Goal: Transaction & Acquisition: Book appointment/travel/reservation

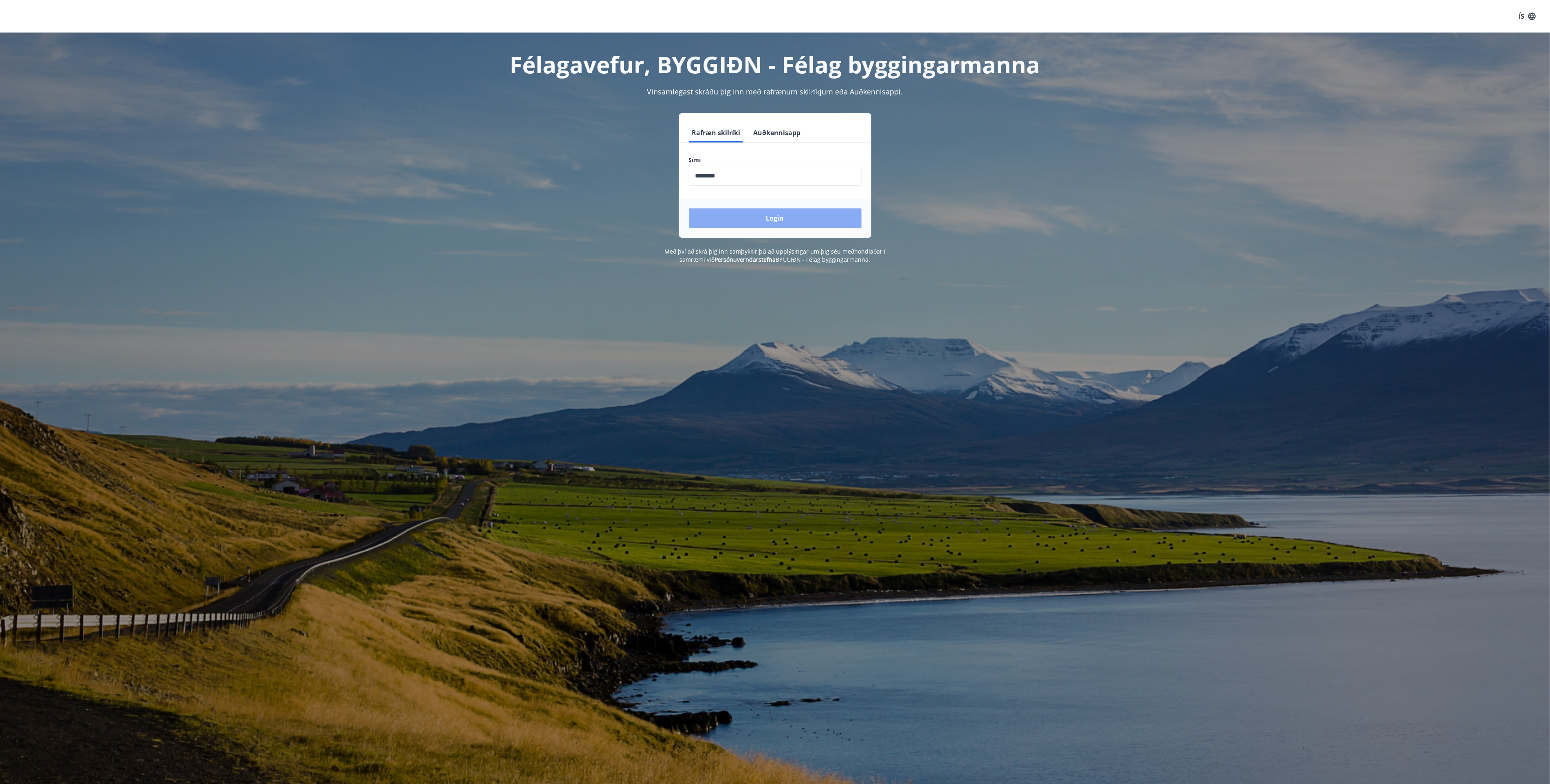
click at [768, 216] on button "Login" at bounding box center [775, 218] width 172 height 19
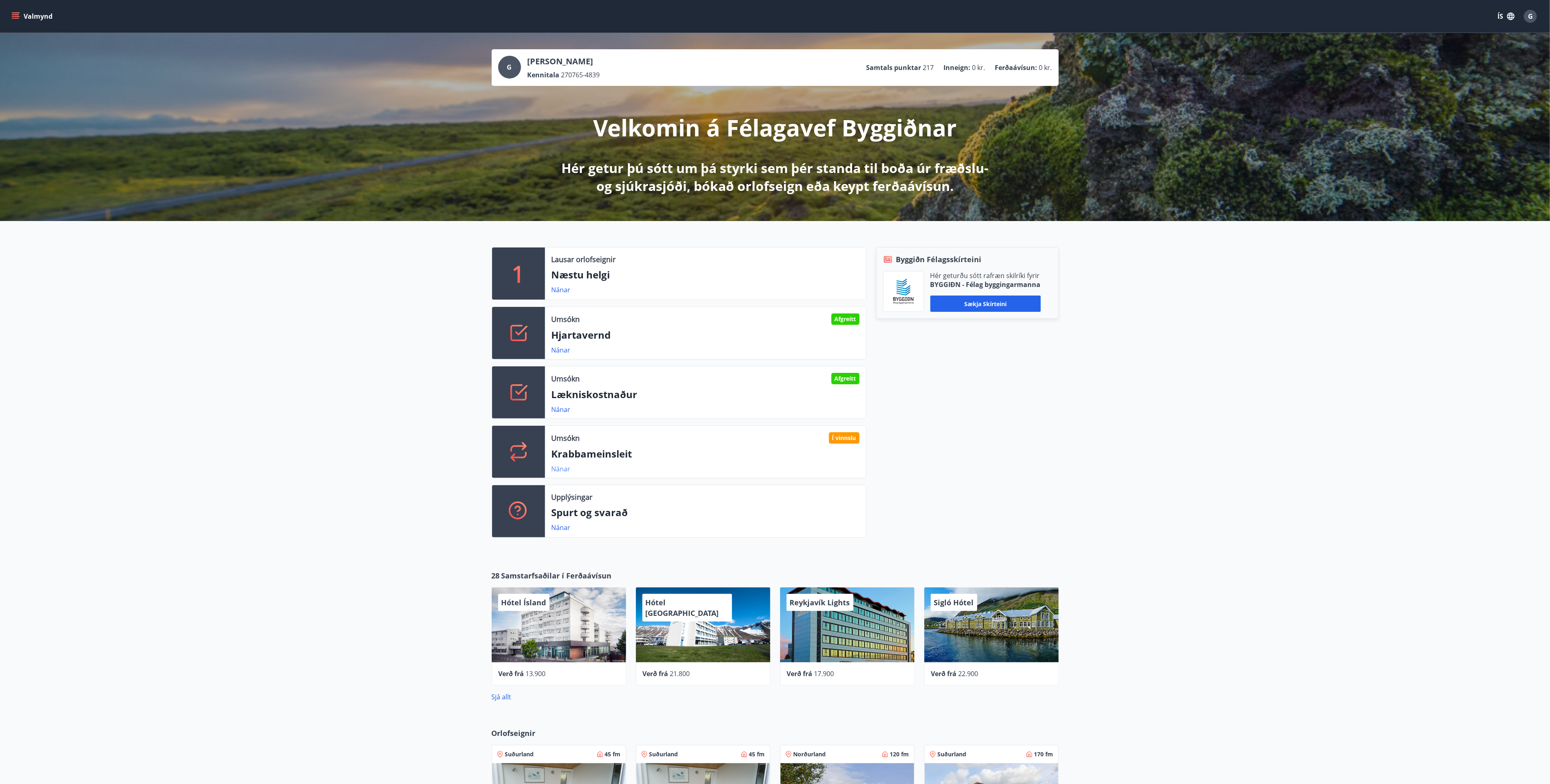
click at [562, 470] on link "Nánar" at bounding box center [561, 468] width 19 height 9
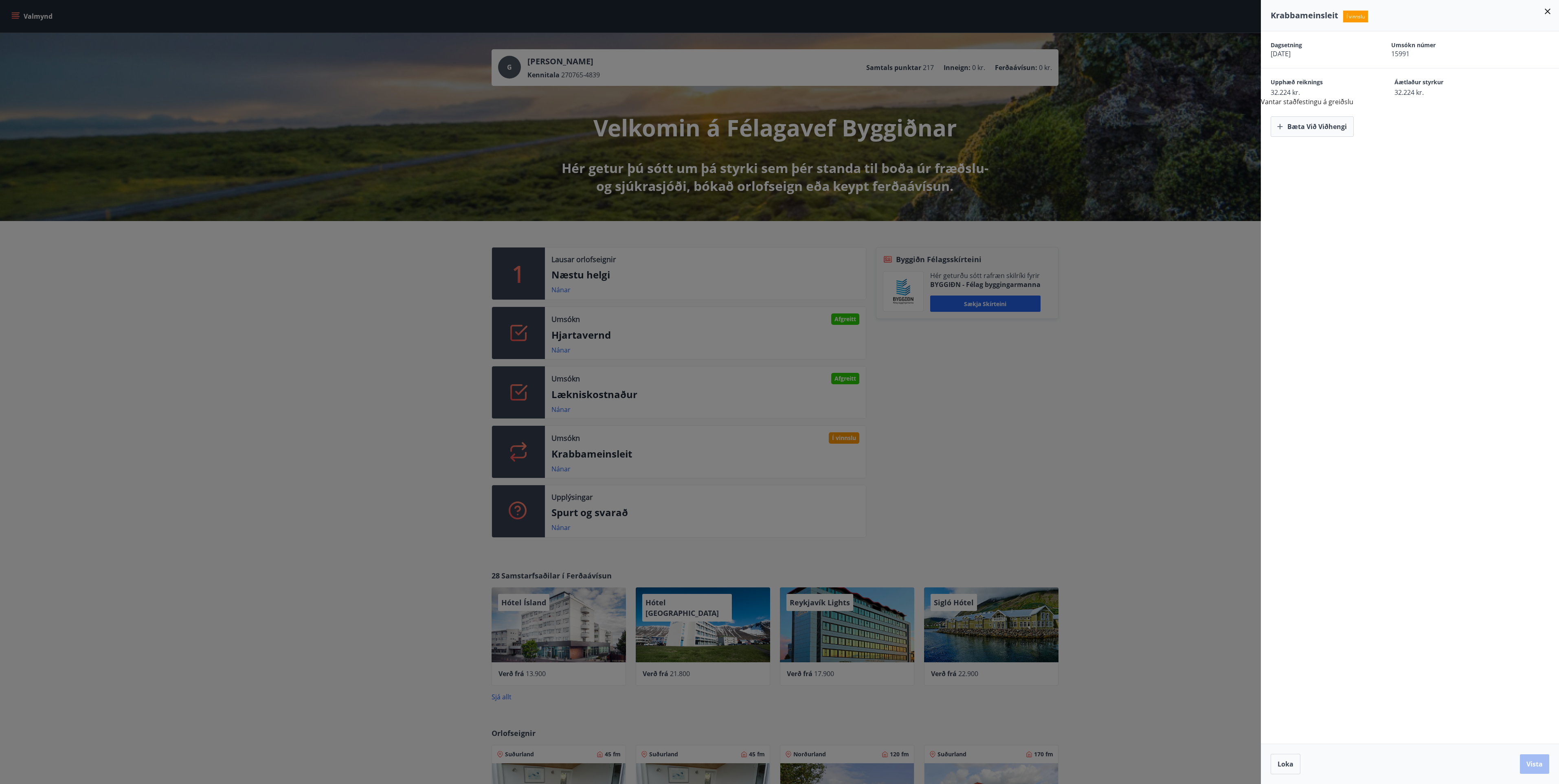
click at [600, 392] on div at bounding box center [780, 392] width 1559 height 784
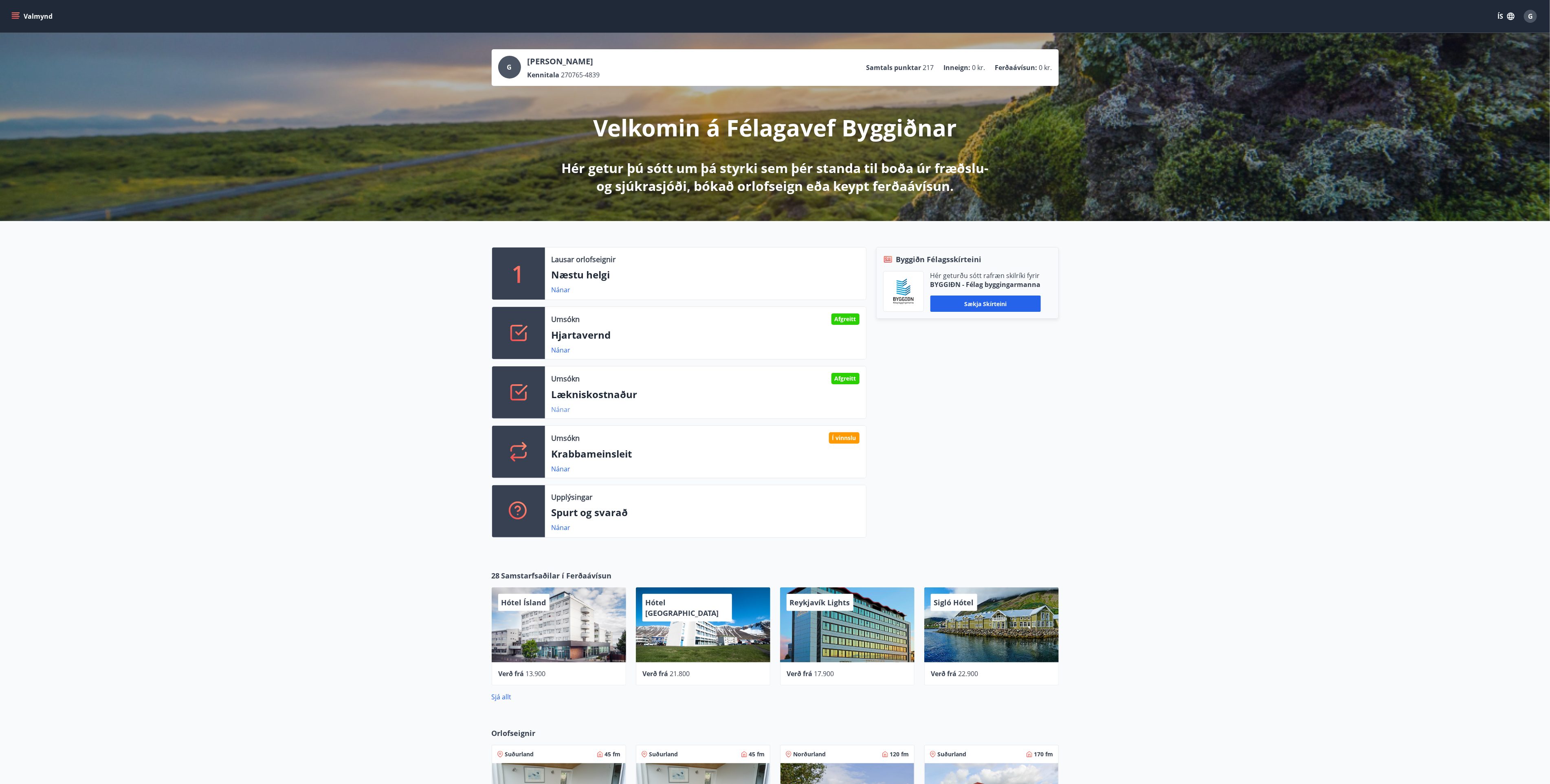
click at [557, 408] on link "Nánar" at bounding box center [561, 409] width 19 height 9
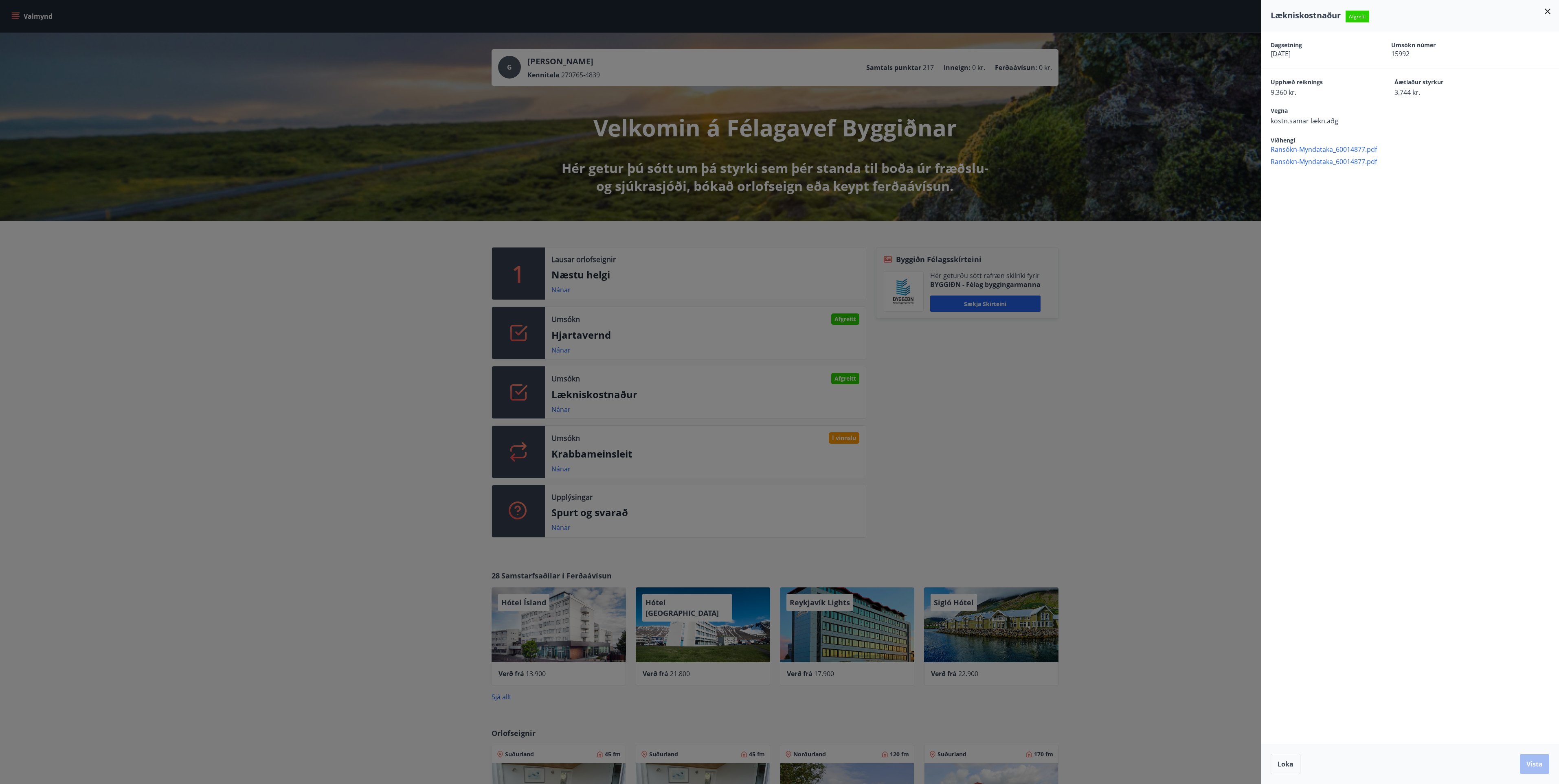
click at [993, 359] on div at bounding box center [780, 392] width 1559 height 784
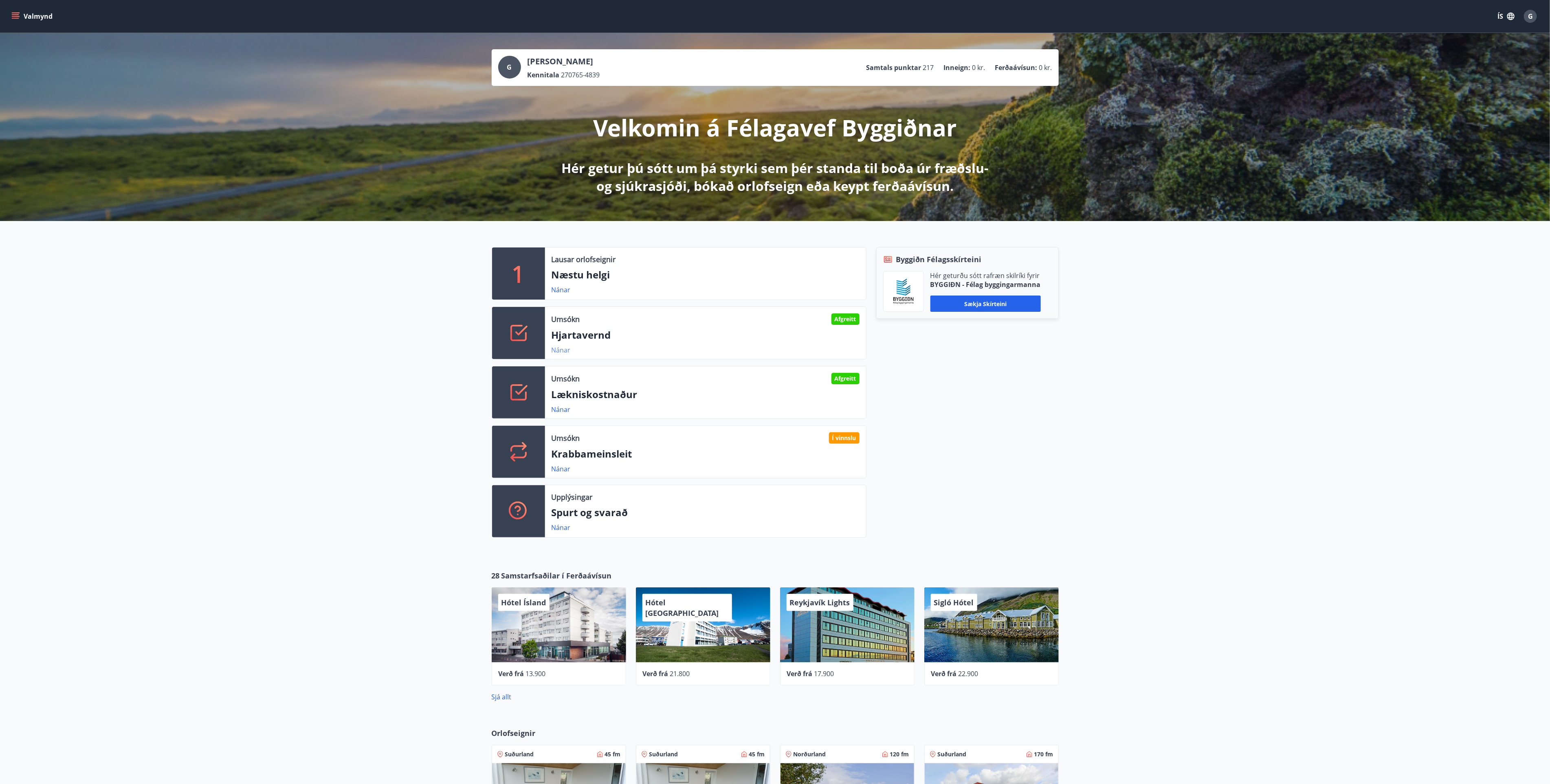
click at [563, 348] on link "Nánar" at bounding box center [561, 350] width 19 height 9
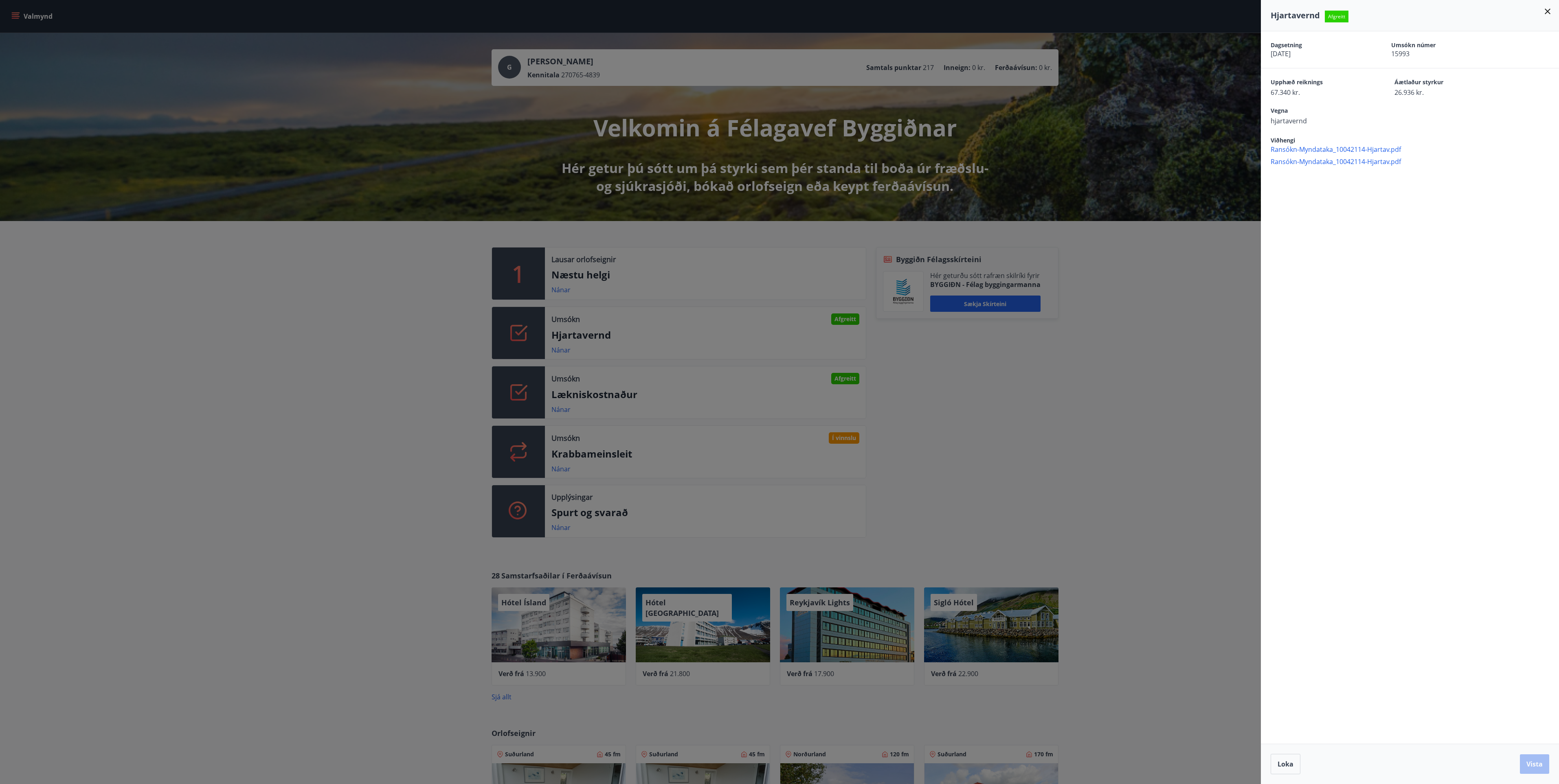
click at [562, 469] on div at bounding box center [780, 392] width 1559 height 784
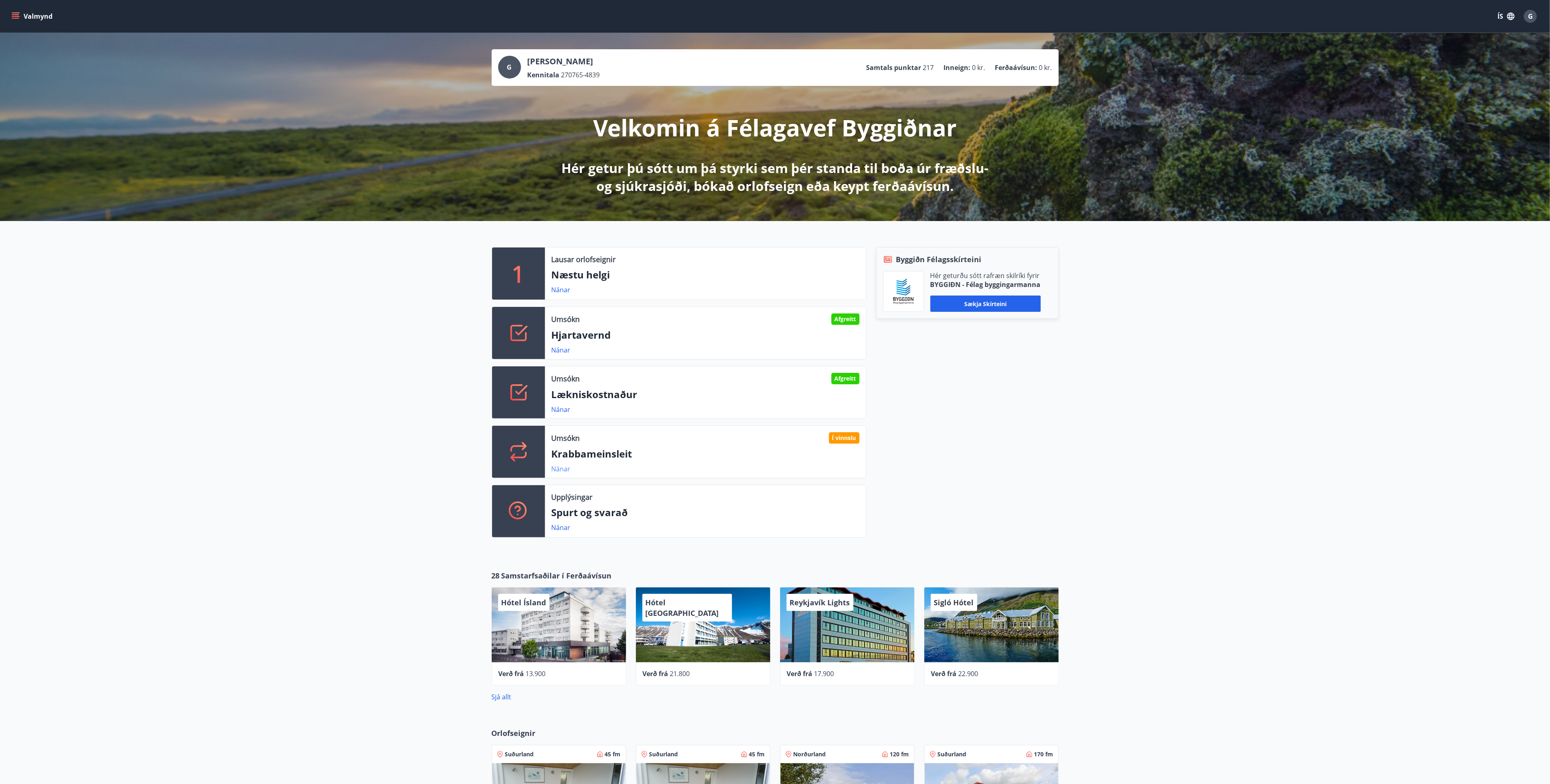
click at [562, 469] on link "Nánar" at bounding box center [561, 468] width 19 height 9
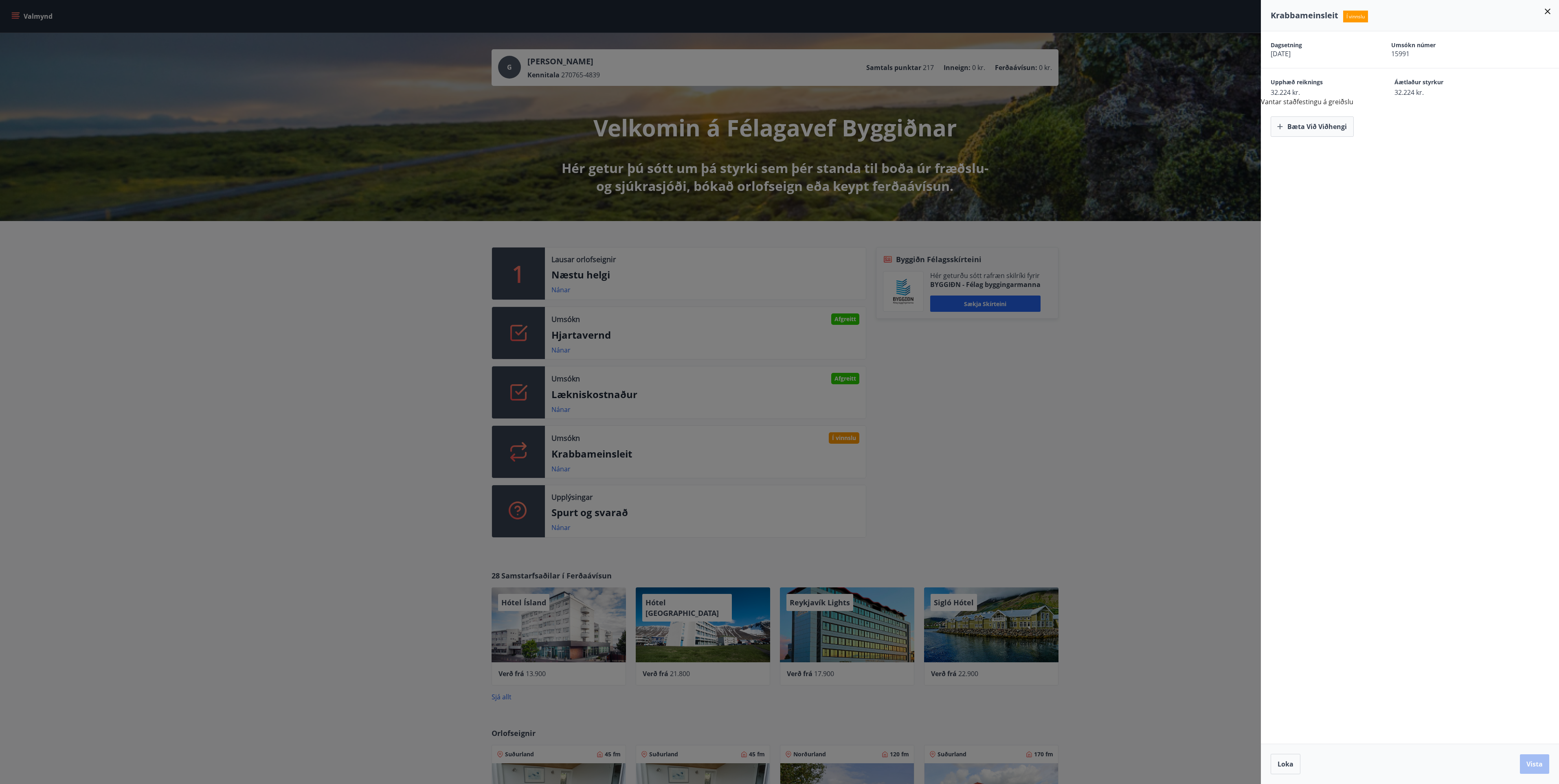
click at [991, 418] on div at bounding box center [780, 392] width 1559 height 784
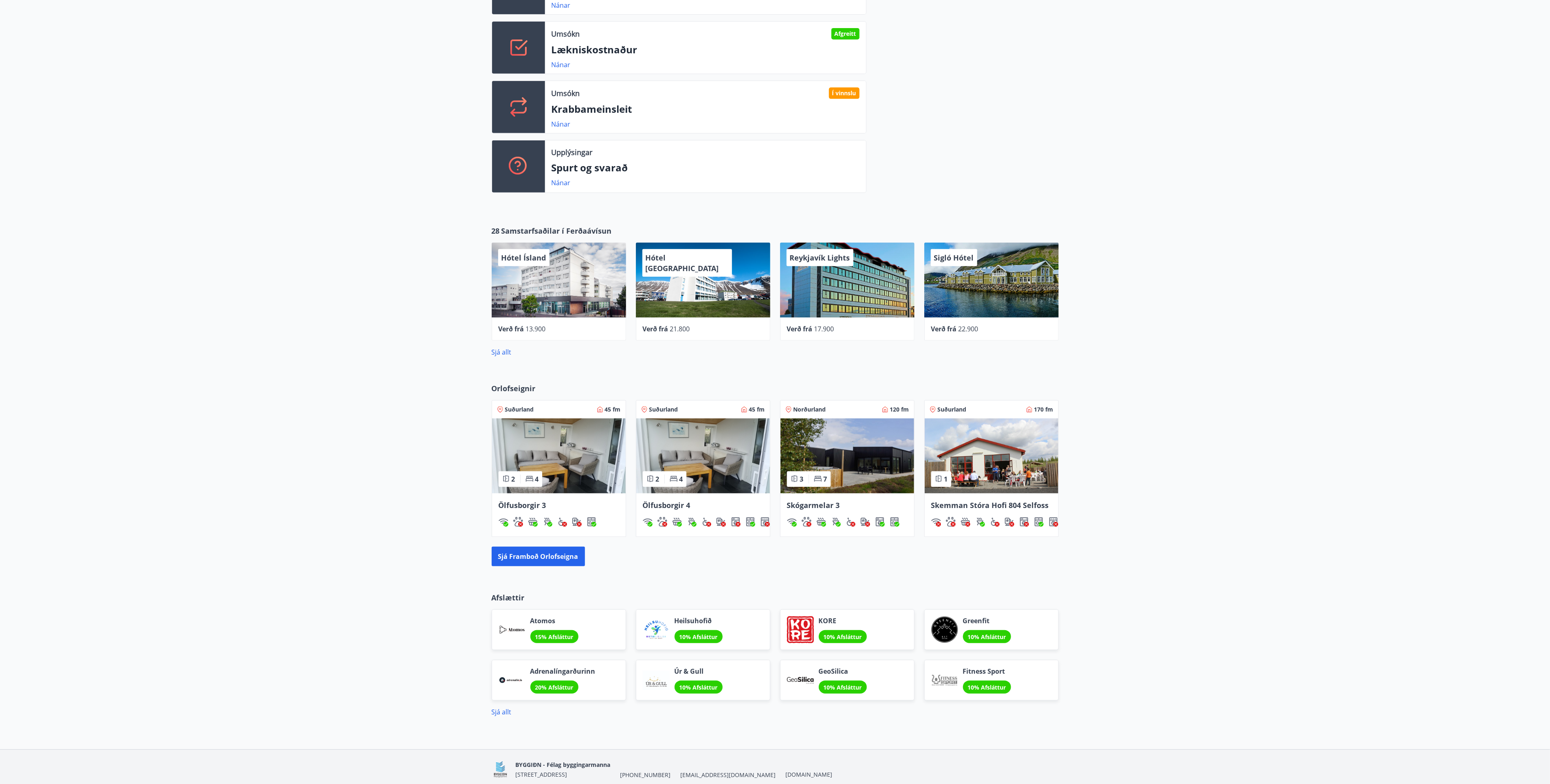
scroll to position [367, 0]
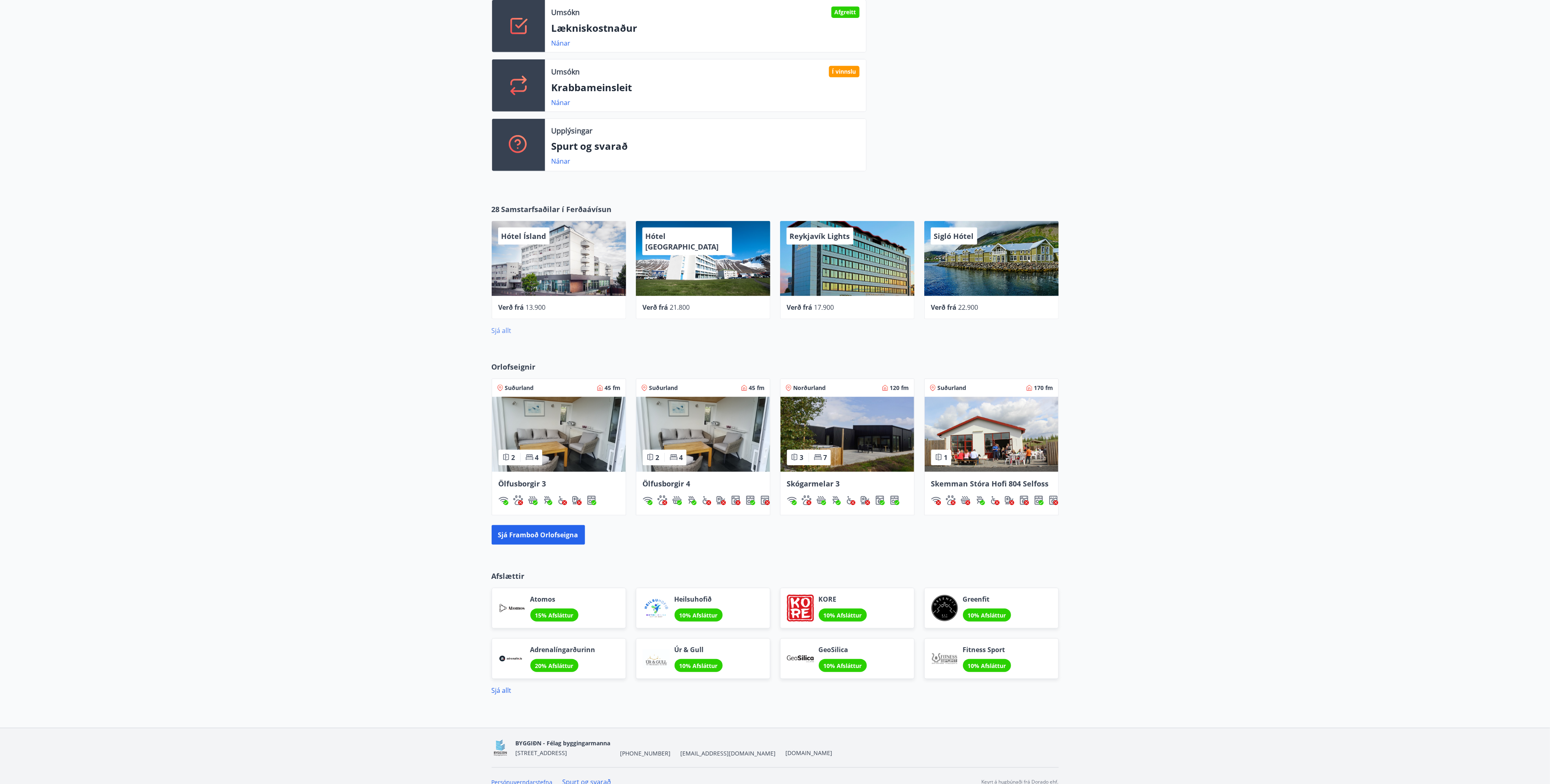
click at [498, 330] on link "Sjá allt" at bounding box center [501, 330] width 20 height 9
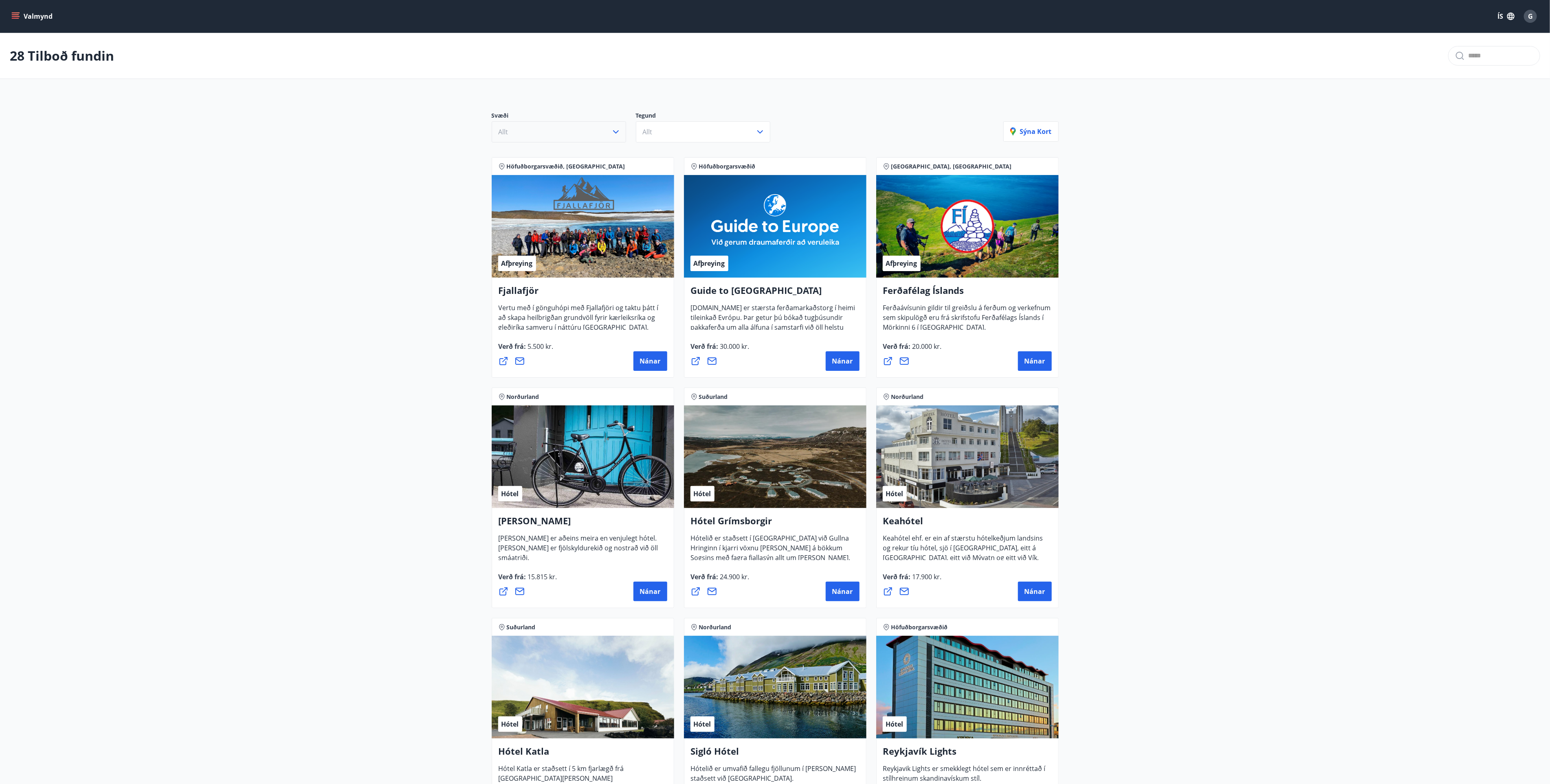
click at [619, 132] on icon "button" at bounding box center [616, 132] width 10 height 10
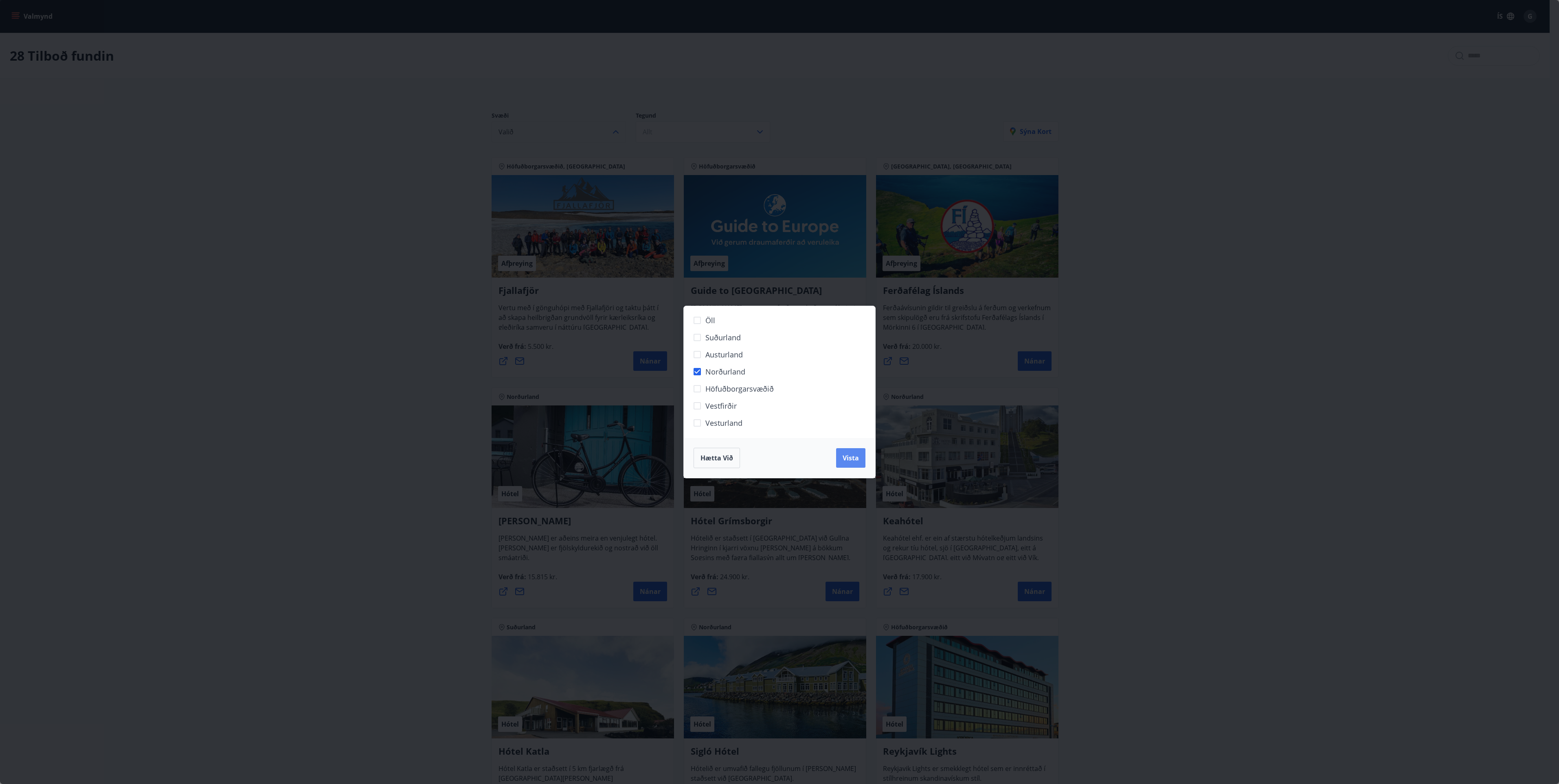
click at [846, 457] on span "Vista" at bounding box center [851, 458] width 16 height 9
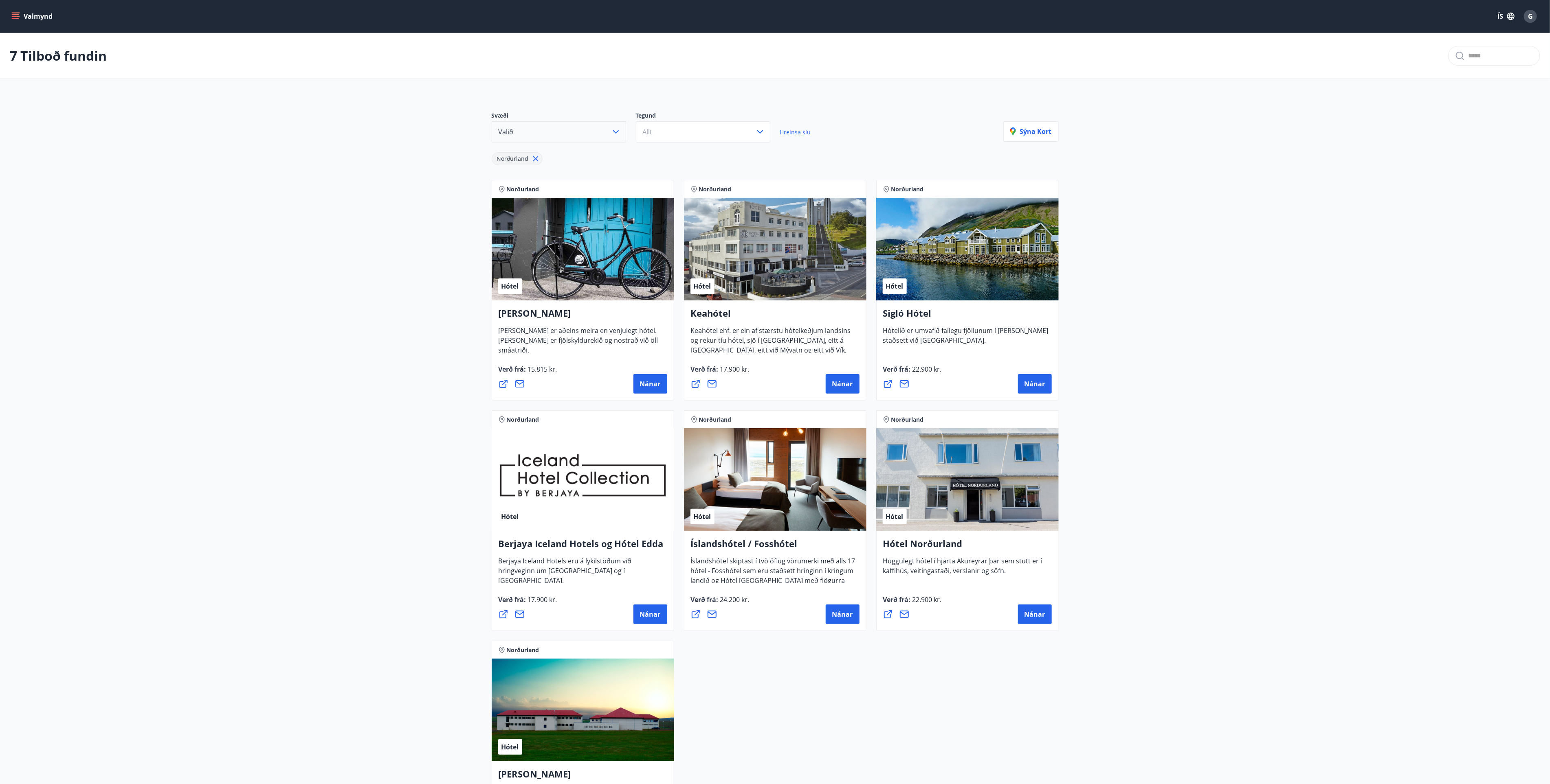
click at [22, 16] on button "Valmynd" at bounding box center [33, 16] width 46 height 15
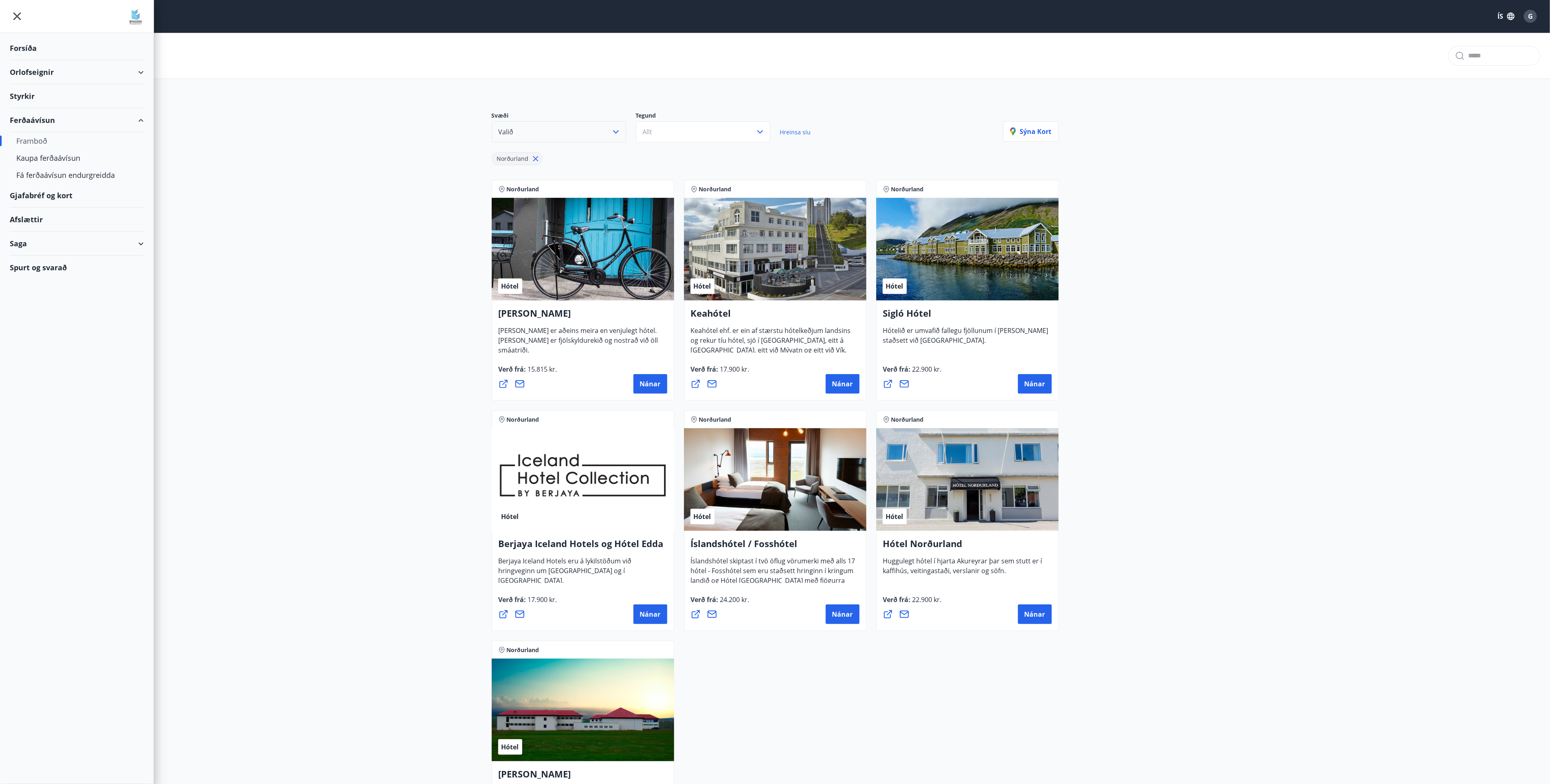
click at [138, 71] on div "Orlofseignir" at bounding box center [76, 72] width 134 height 24
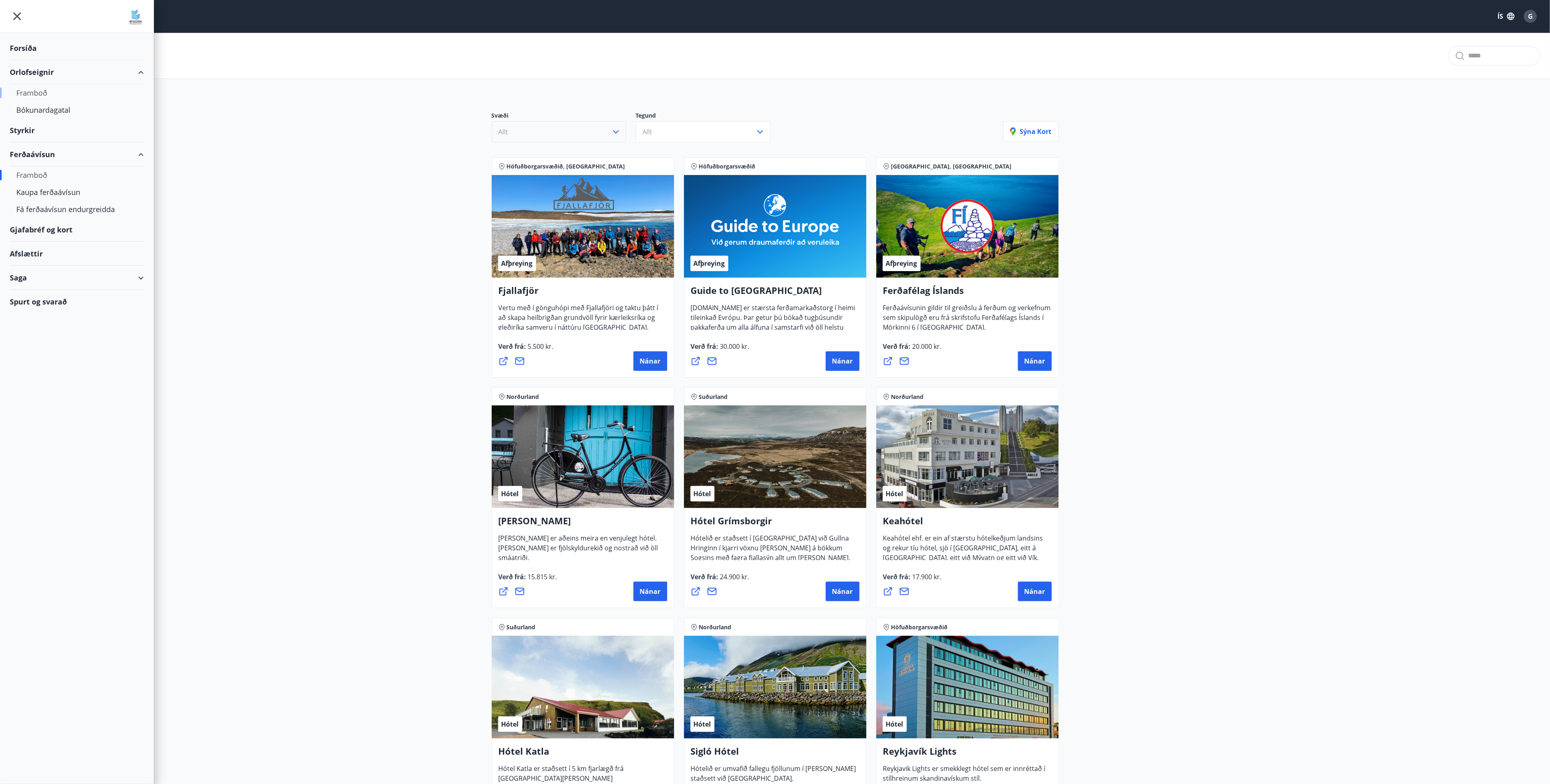
click at [33, 96] on div "Framboð" at bounding box center [76, 93] width 121 height 17
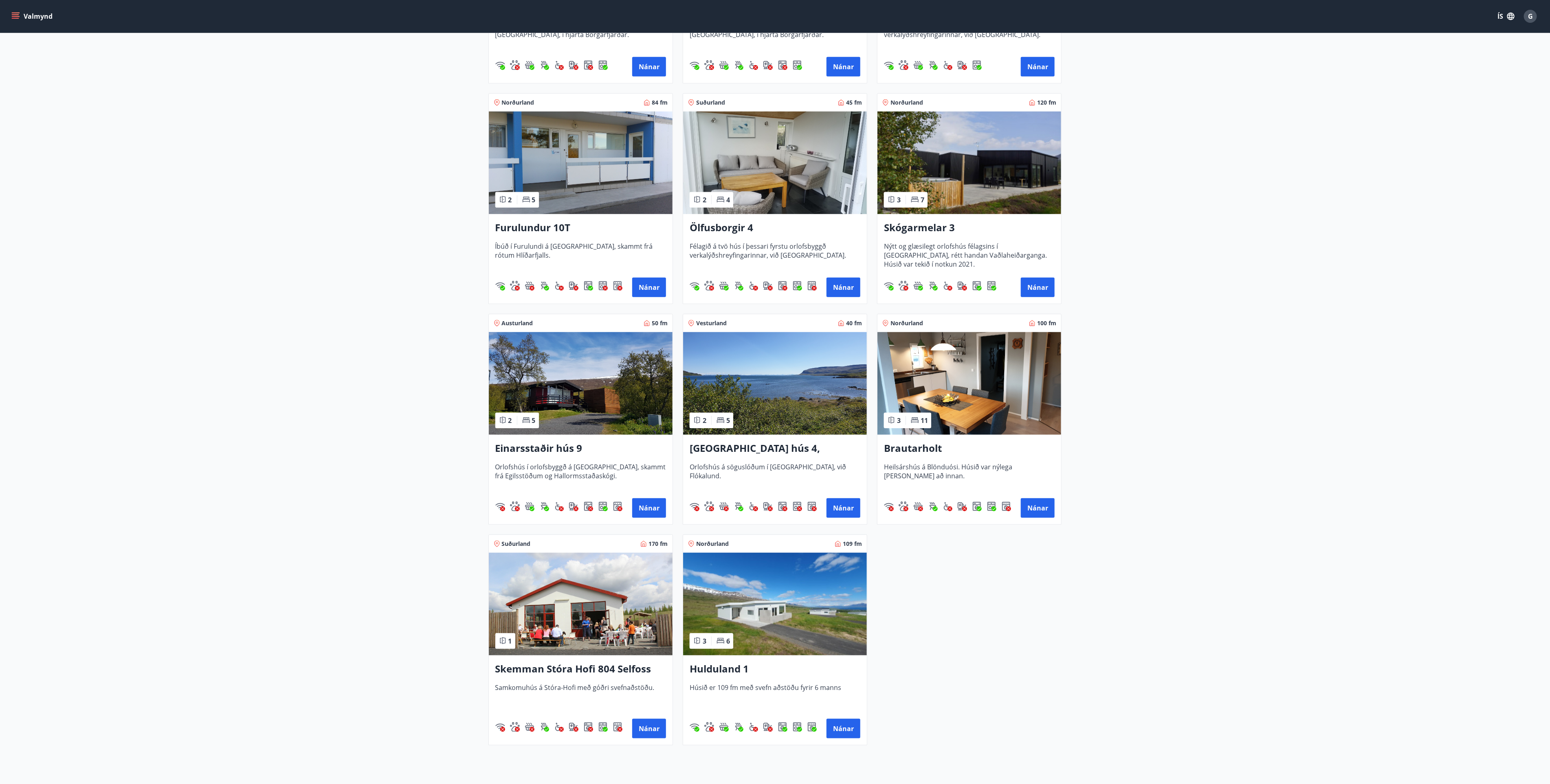
scroll to position [604, 0]
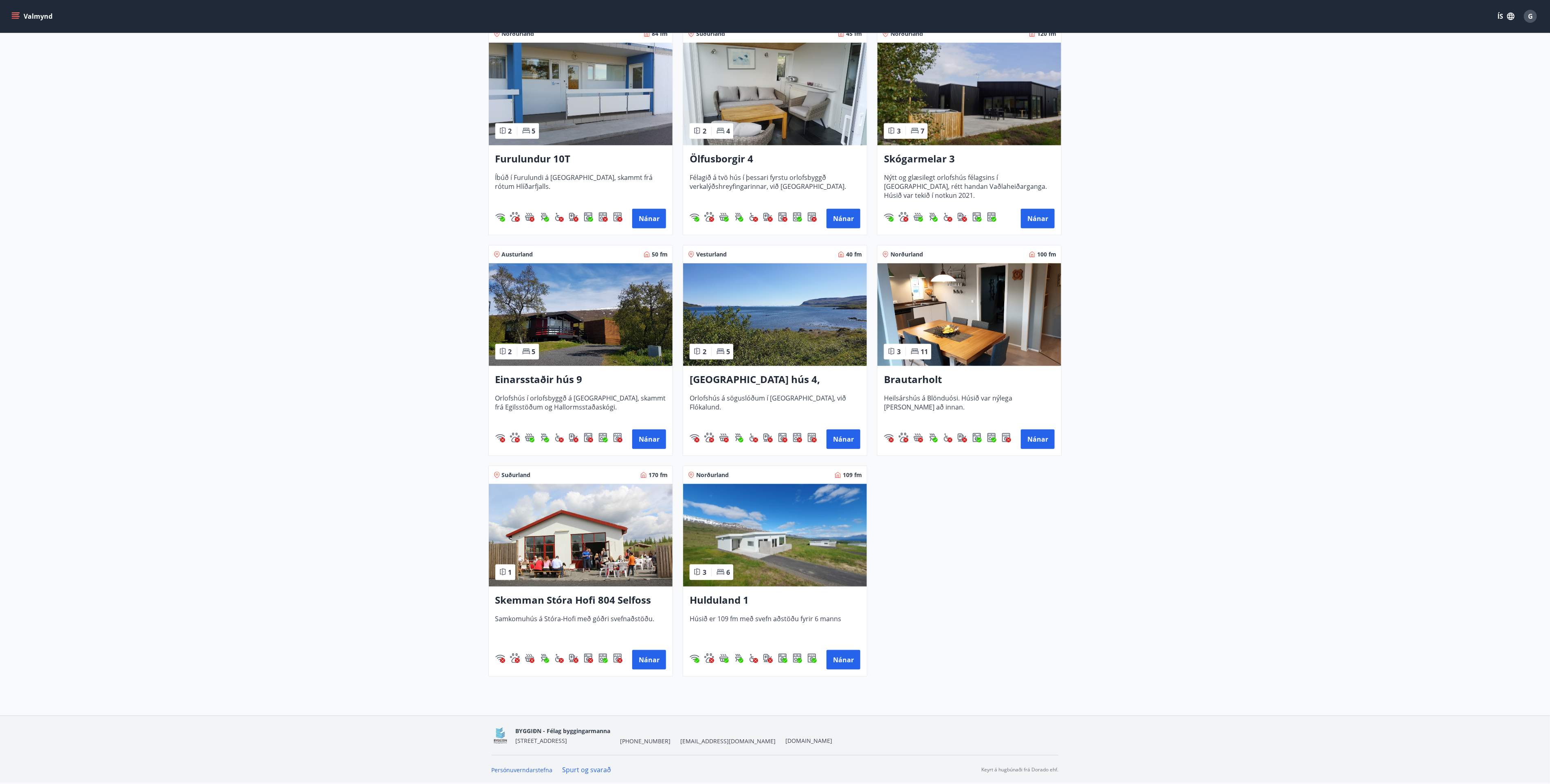
click at [716, 598] on h3 "Hulduland 1" at bounding box center [775, 600] width 171 height 15
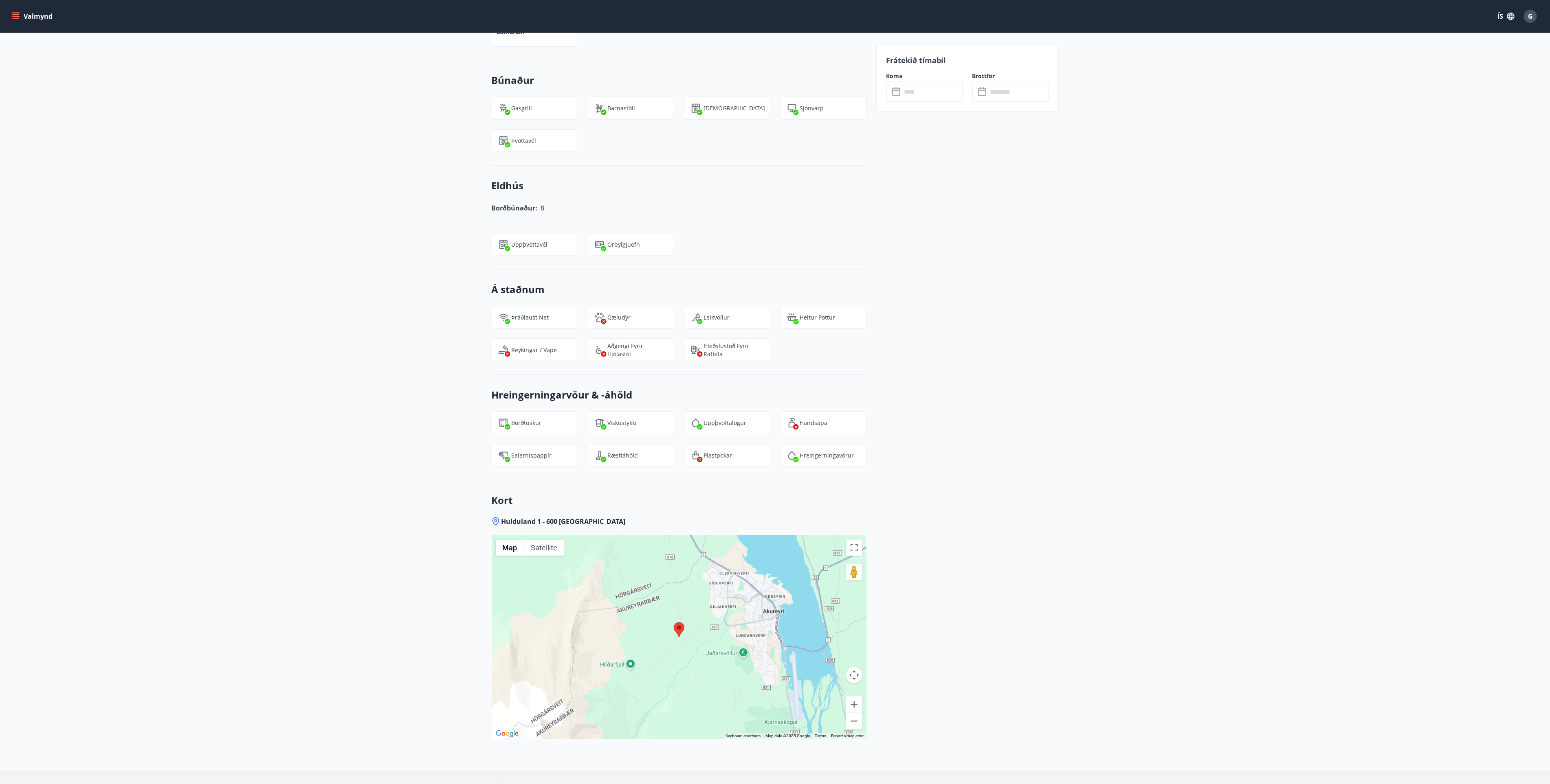
scroll to position [1038, 0]
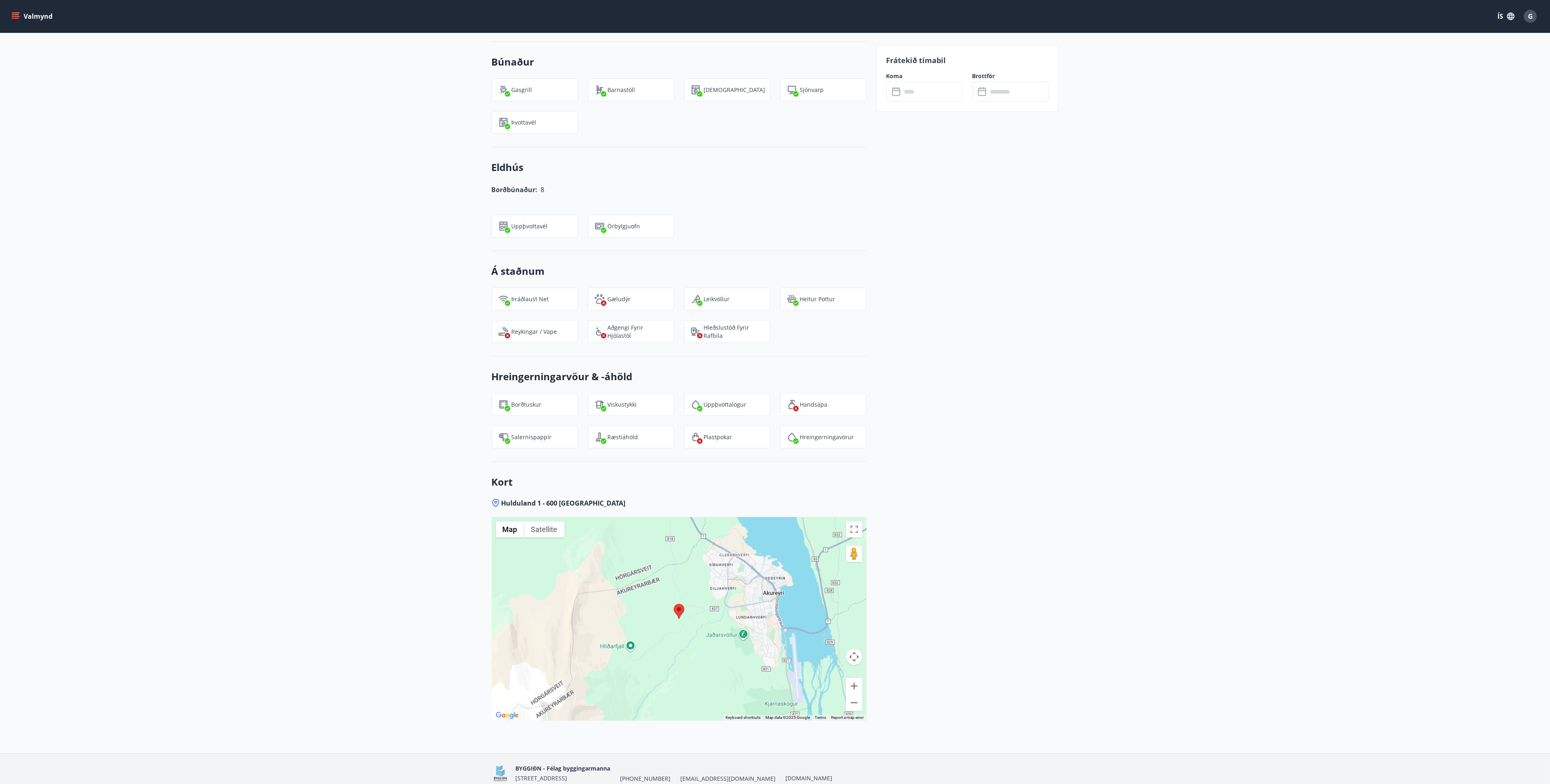
drag, startPoint x: 1076, startPoint y: 325, endPoint x: 1060, endPoint y: 336, distance: 19.4
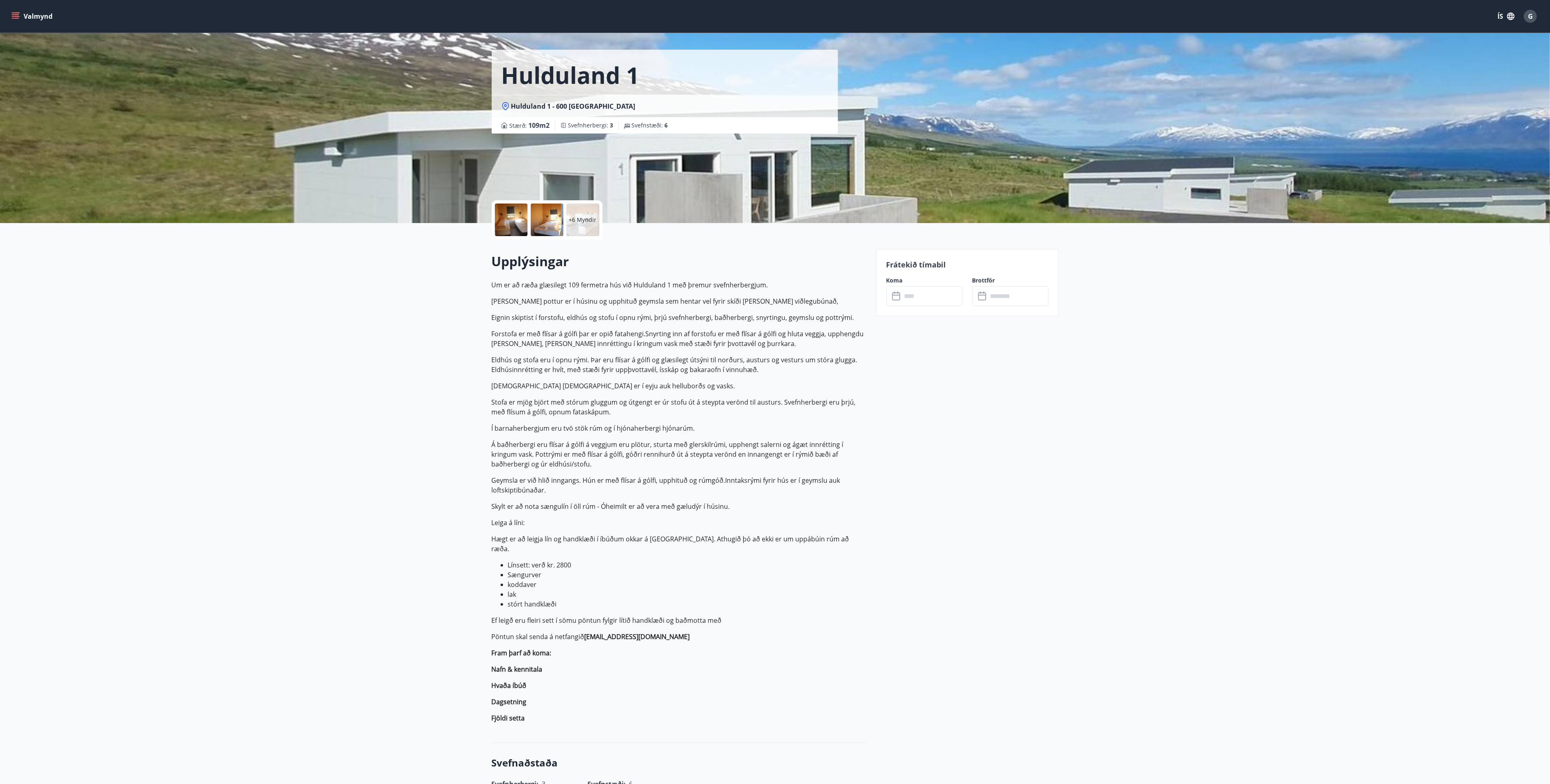
scroll to position [0, 0]
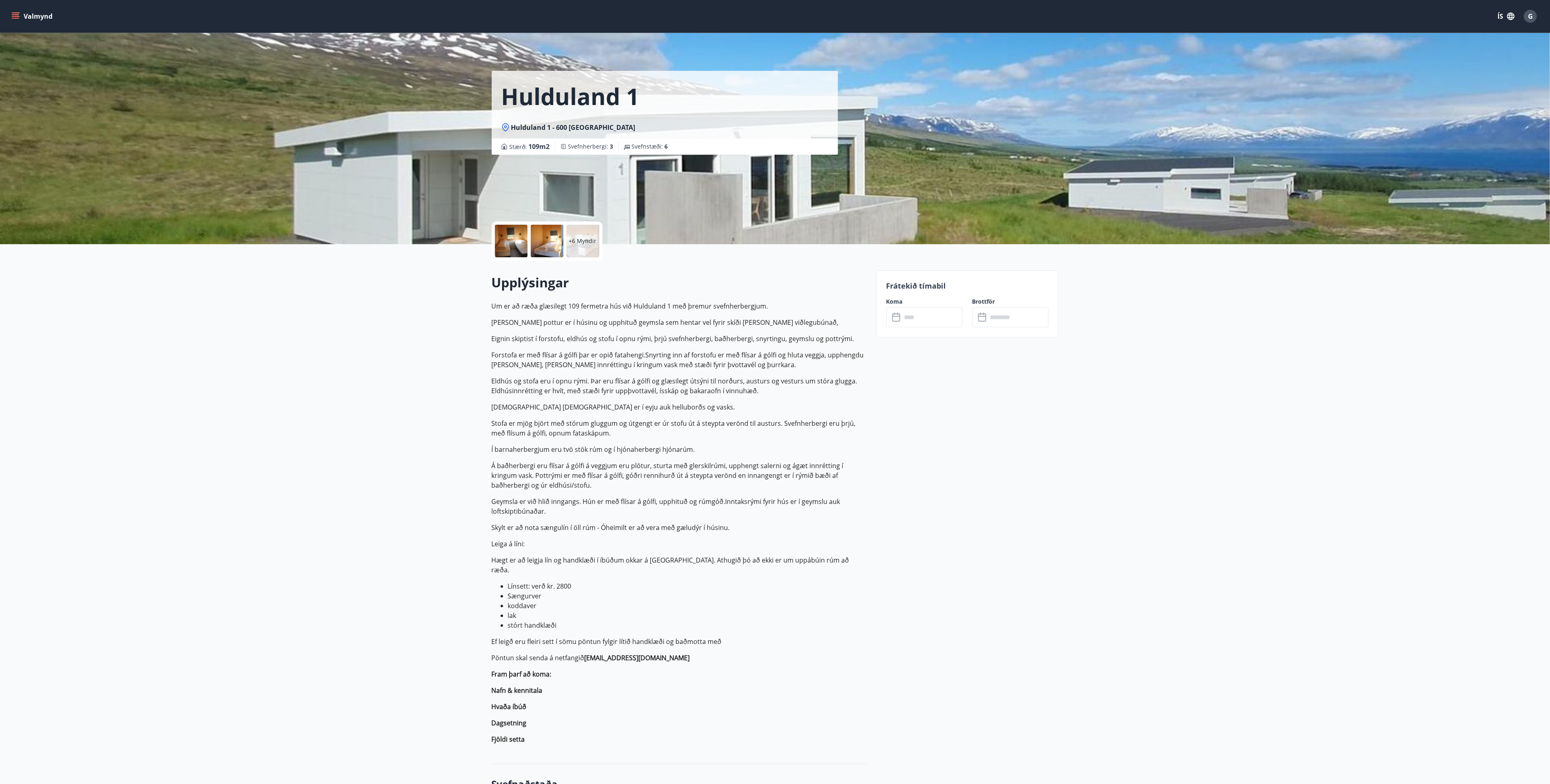
click at [577, 148] on span "Svefnherbergi : 3" at bounding box center [591, 146] width 45 height 8
click at [934, 323] on input "text" at bounding box center [932, 317] width 61 height 20
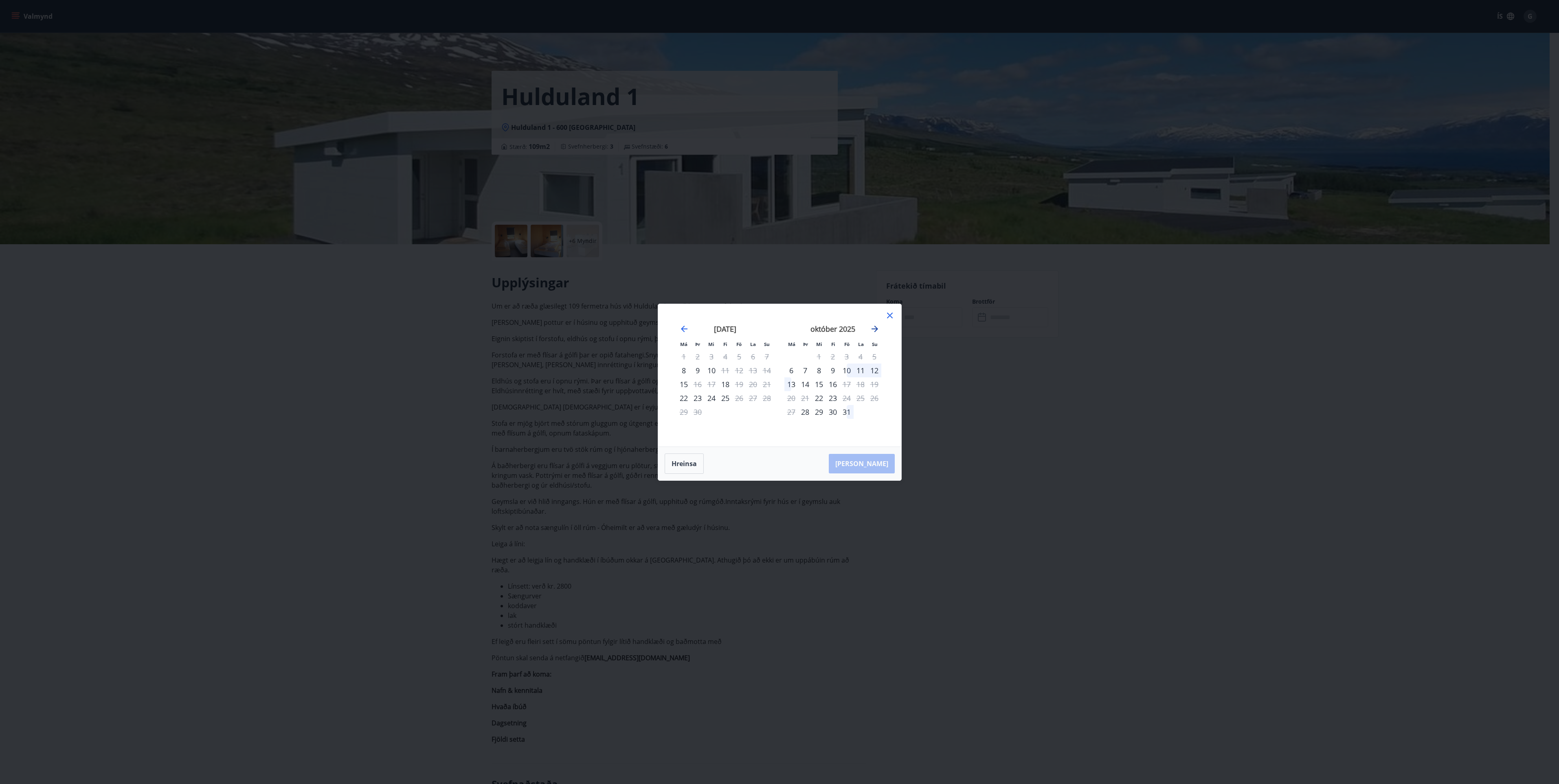
click at [874, 327] on icon "Move forward to switch to the next month." at bounding box center [875, 329] width 10 height 10
click at [847, 382] on div "14" at bounding box center [846, 384] width 14 height 14
click at [792, 396] on div "17" at bounding box center [791, 398] width 14 height 14
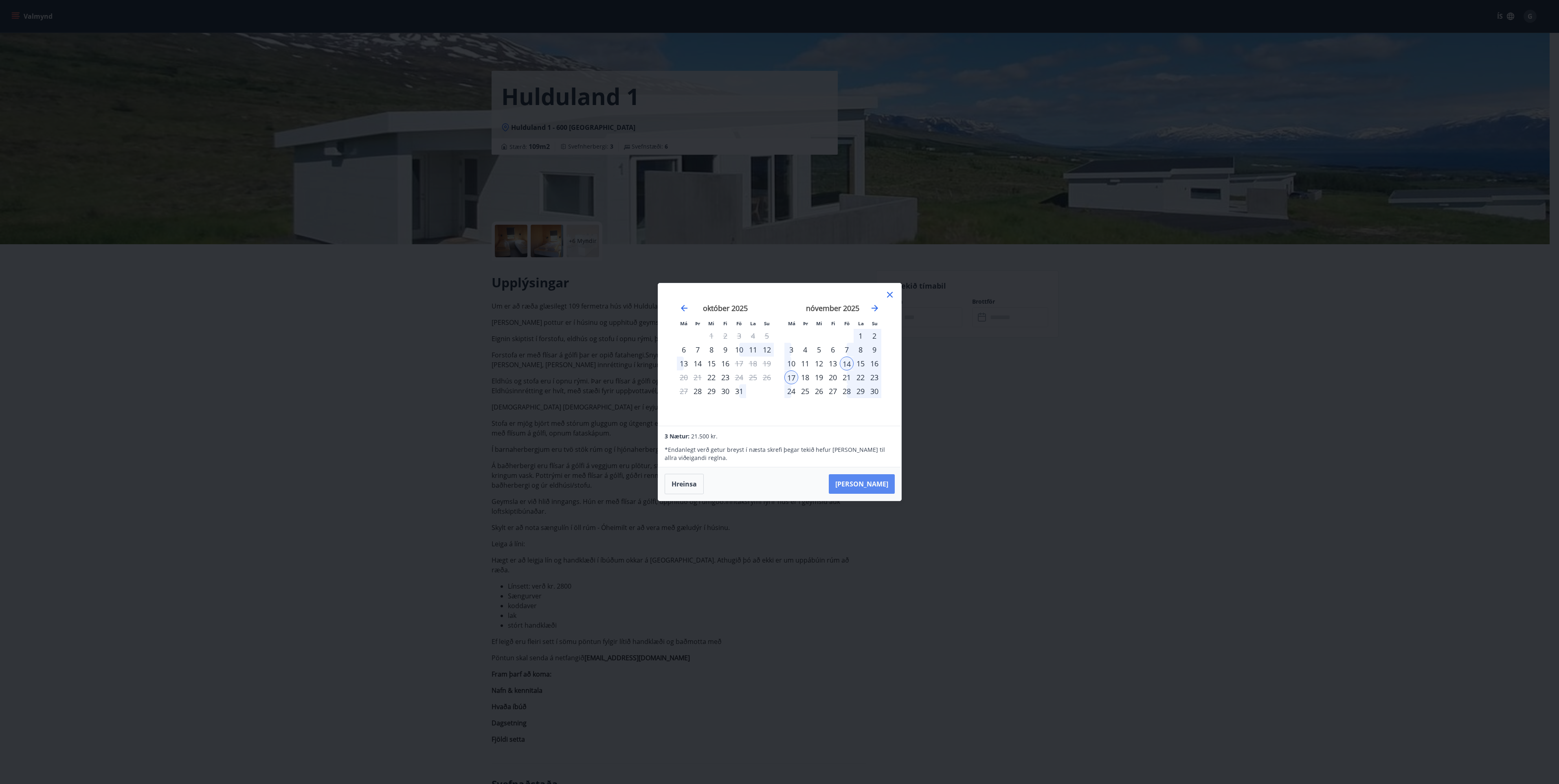
click at [872, 487] on button "Taka Frá" at bounding box center [861, 484] width 66 height 19
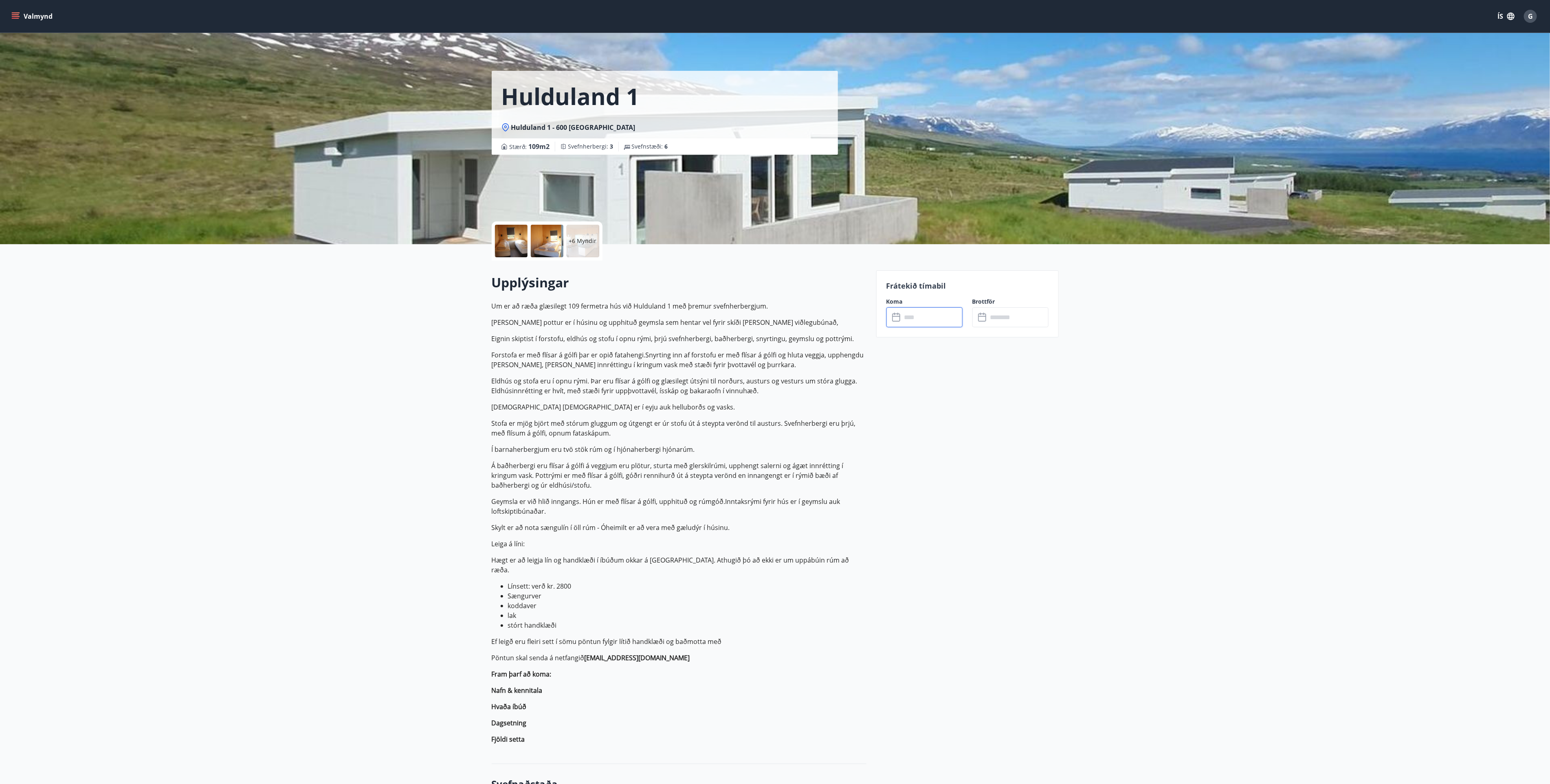
type input "******"
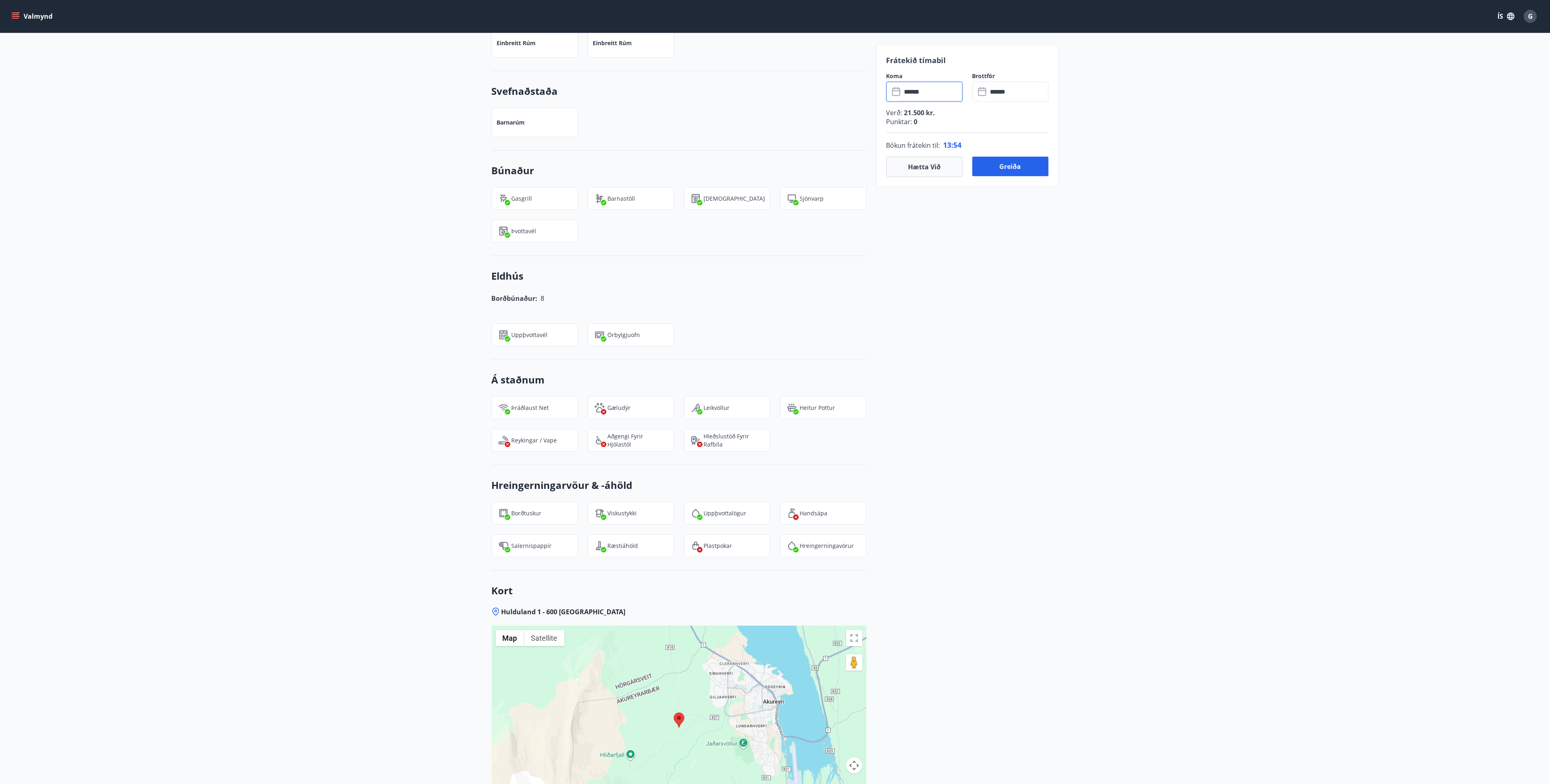
scroll to position [1068, 0]
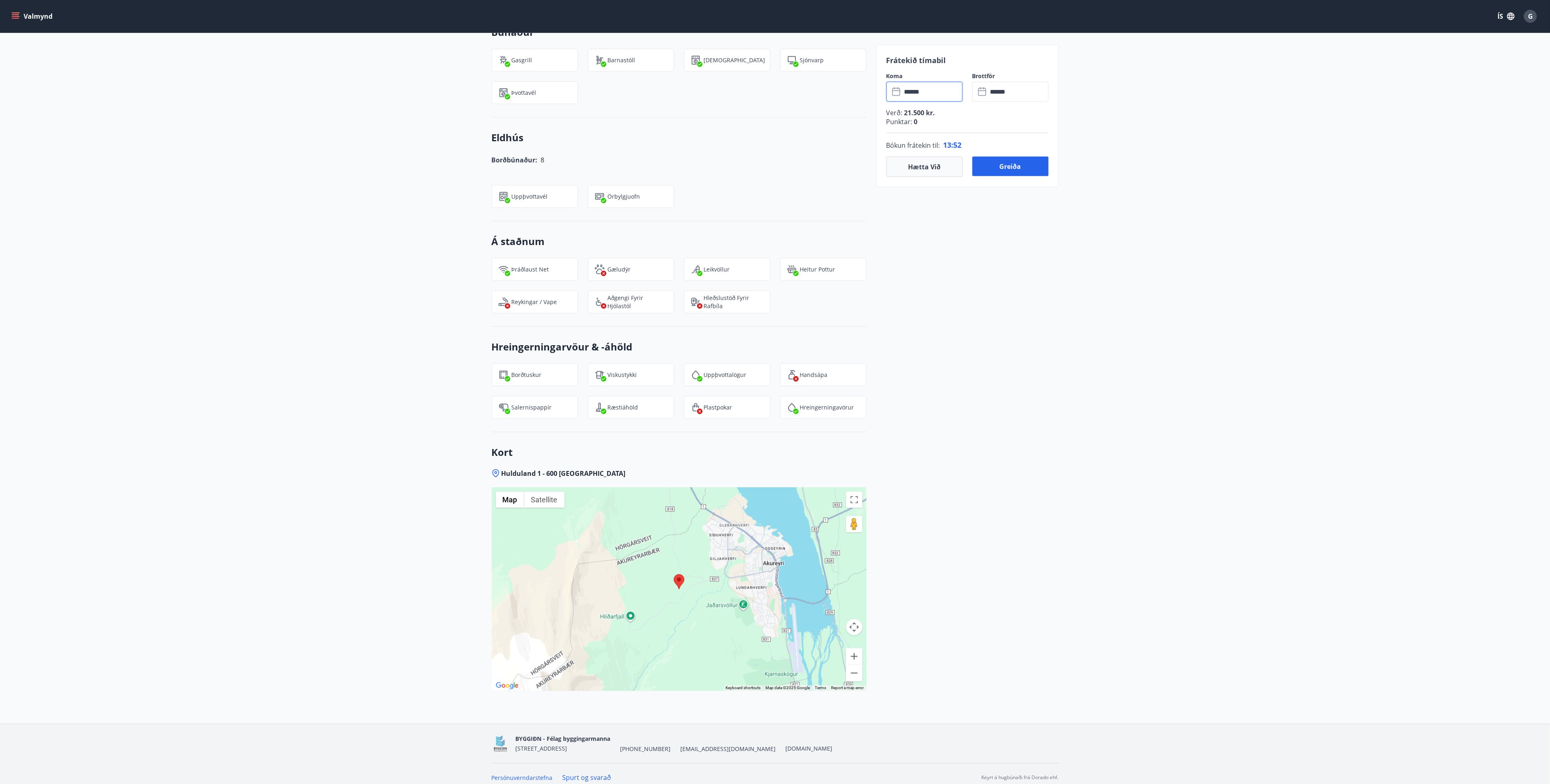
click at [851, 620] on button "Map camera controls" at bounding box center [854, 627] width 16 height 16
click at [678, 576] on img at bounding box center [679, 582] width 10 height 15
click at [857, 493] on button "Toggle fullscreen view" at bounding box center [854, 499] width 16 height 16
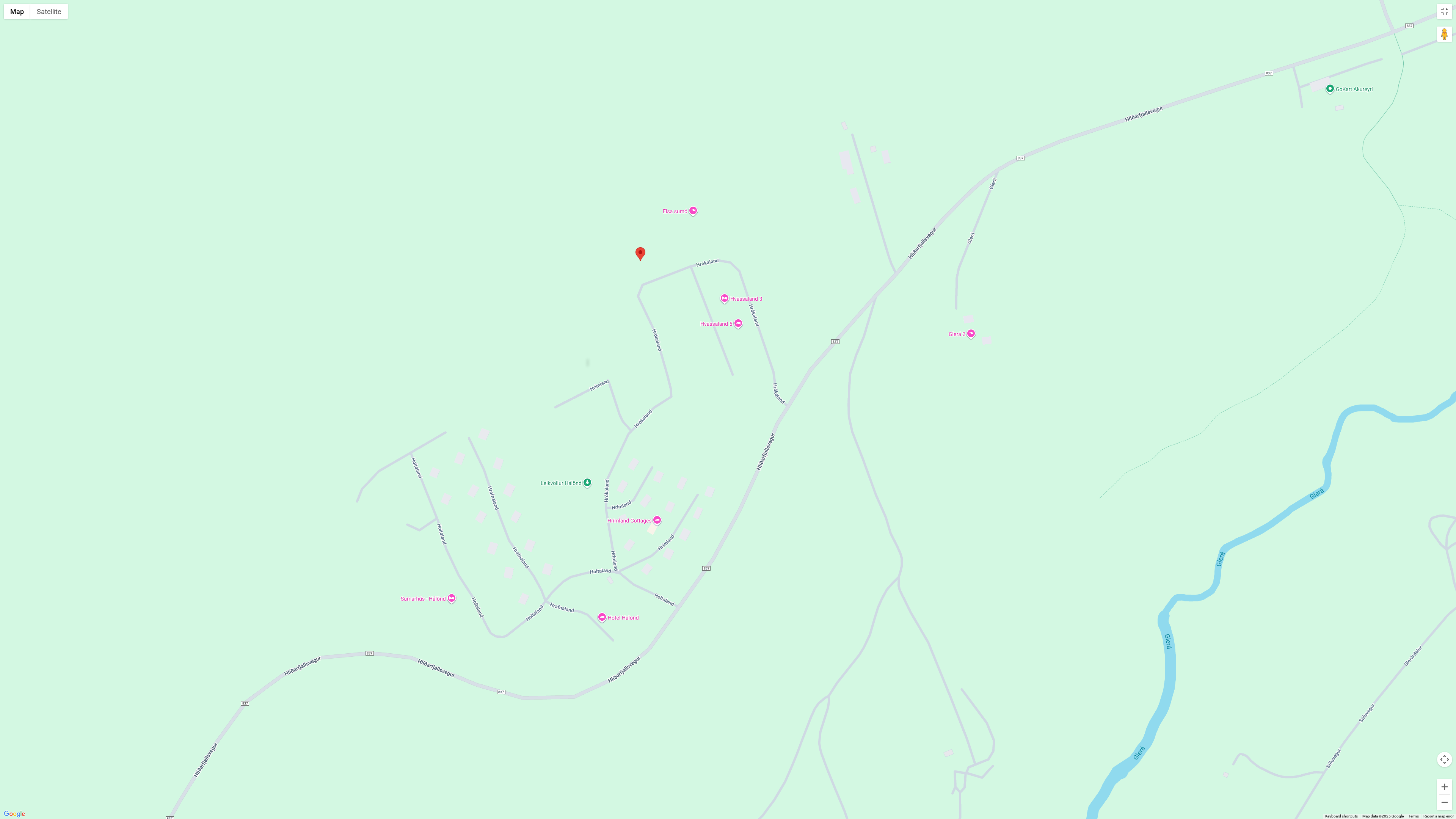
click at [1447, 11] on button "Toggle fullscreen view" at bounding box center [1444, 11] width 15 height 15
